Goal: Transaction & Acquisition: Book appointment/travel/reservation

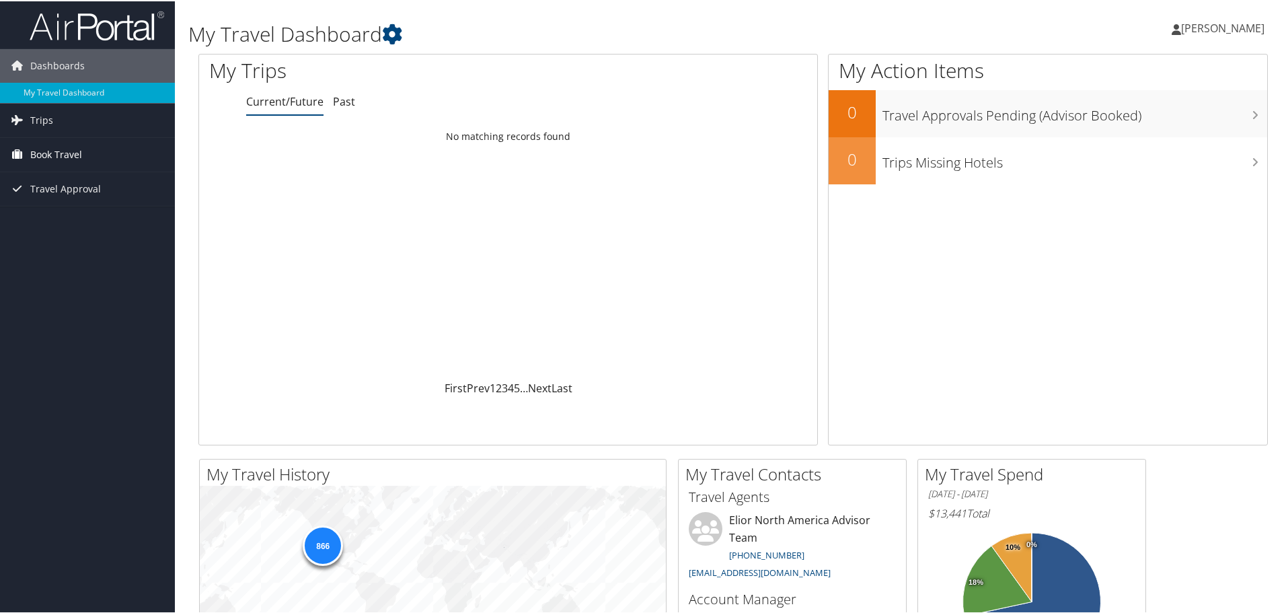
click at [56, 156] on span "Book Travel" at bounding box center [56, 154] width 52 height 34
click at [61, 219] on link "Book/Manage Online Trips" at bounding box center [87, 220] width 175 height 20
